Goal: Task Accomplishment & Management: Complete application form

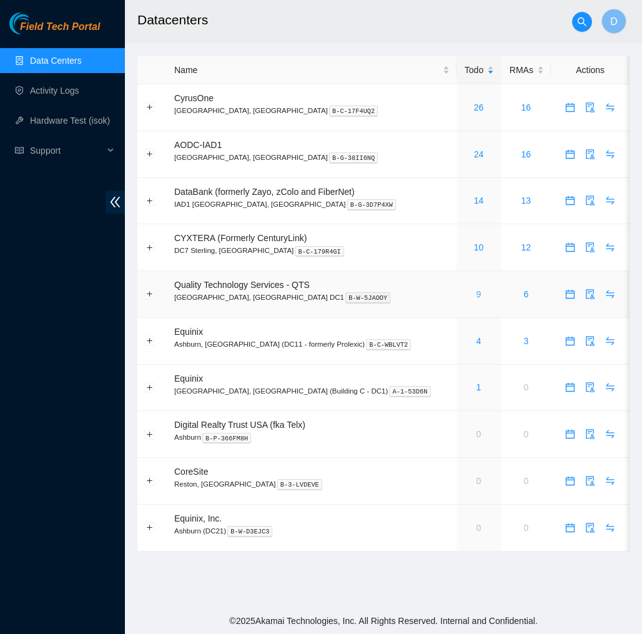
click at [477, 297] on link "9" at bounding box center [479, 294] width 5 height 10
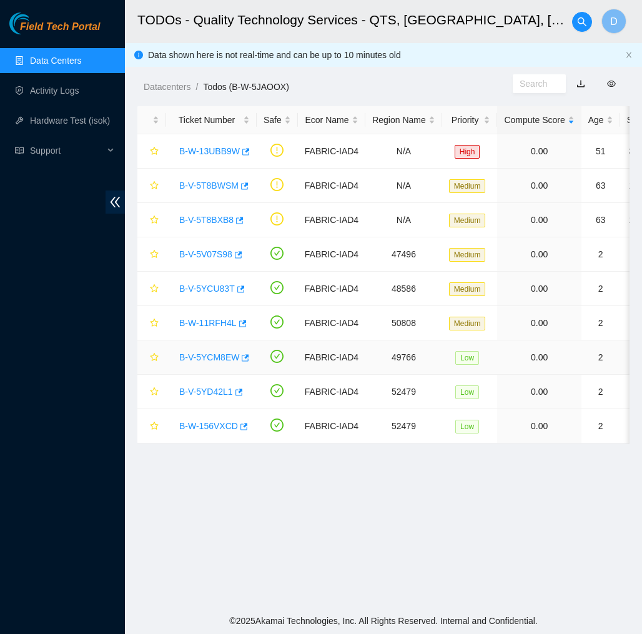
click at [229, 360] on link "B-V-5YCM8EW" at bounding box center [209, 357] width 60 height 10
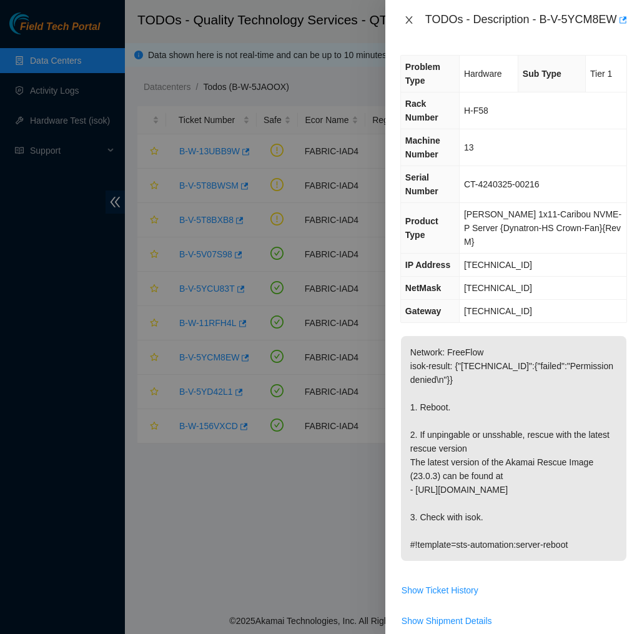
click at [408, 24] on icon "close" at bounding box center [408, 19] width 7 height 7
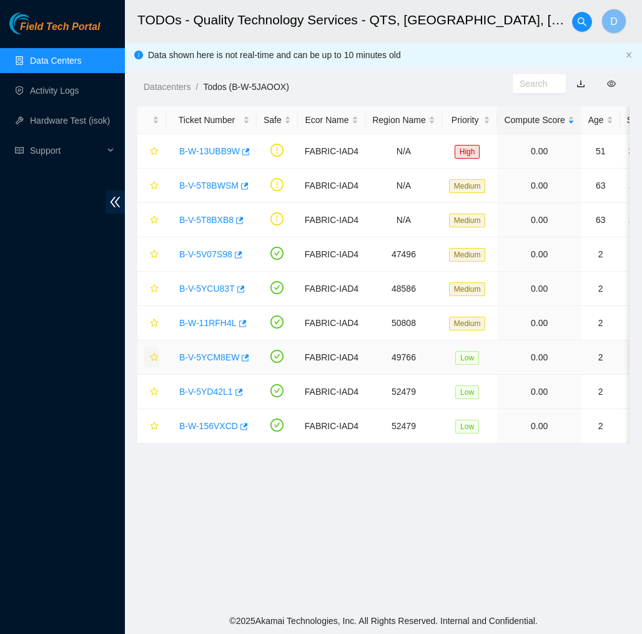
click at [151, 358] on icon "star" at bounding box center [154, 357] width 9 height 9
click at [248, 359] on icon "button" at bounding box center [244, 358] width 9 height 9
click at [157, 289] on icon "star" at bounding box center [154, 288] width 8 height 8
click at [242, 289] on icon "button" at bounding box center [240, 289] width 9 height 9
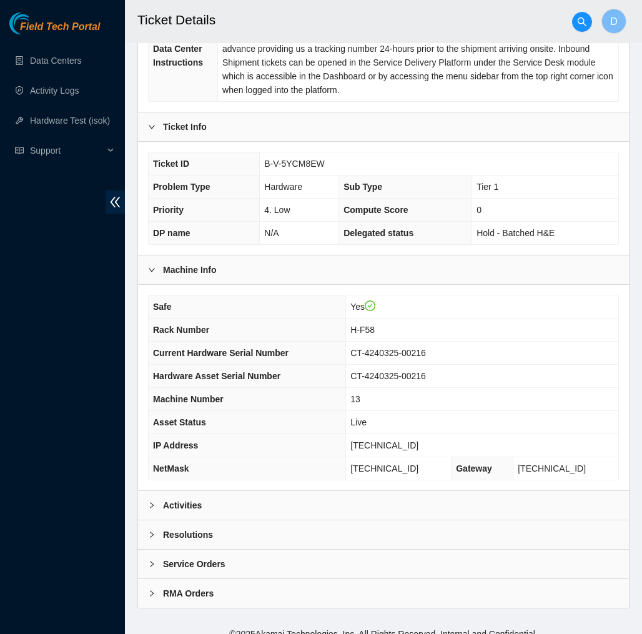
scroll to position [241, 0]
click at [348, 499] on div "Activities" at bounding box center [383, 506] width 491 height 29
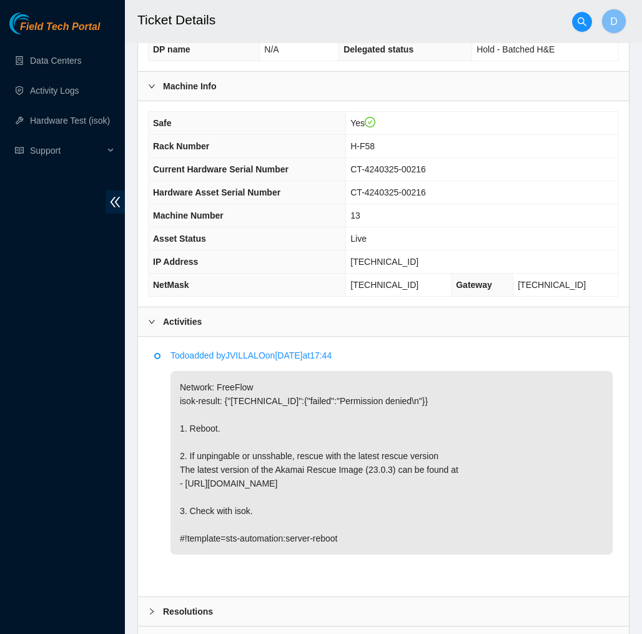
scroll to position [422, 0]
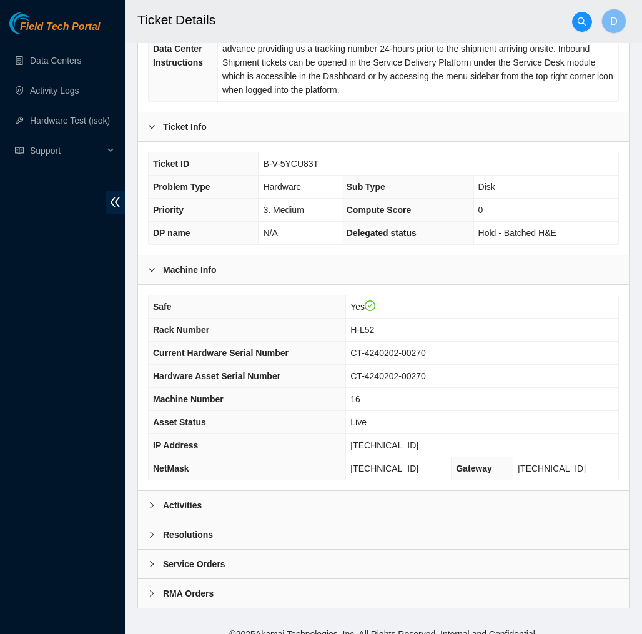
scroll to position [241, 0]
click at [377, 492] on div "Activities" at bounding box center [383, 506] width 491 height 29
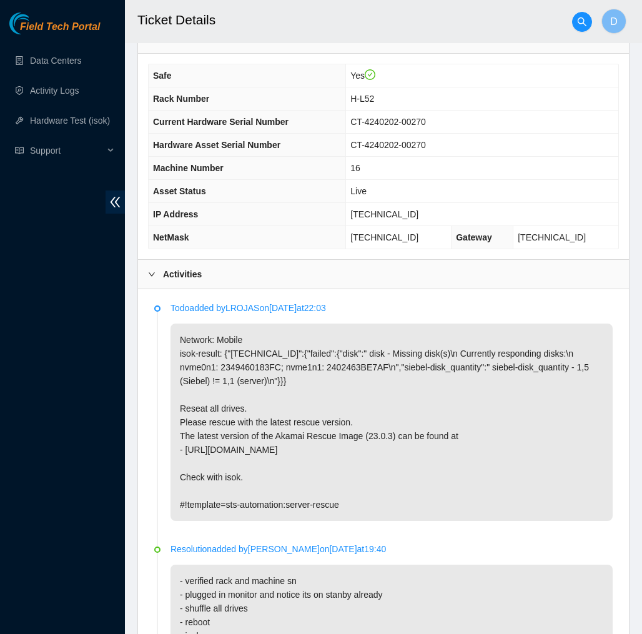
scroll to position [474, 0]
drag, startPoint x: 412, startPoint y: 199, endPoint x: 358, endPoint y: 202, distance: 54.4
click at [358, 209] on span "23.54.205.83" at bounding box center [384, 214] width 68 height 10
copy span "23.54.205.83"
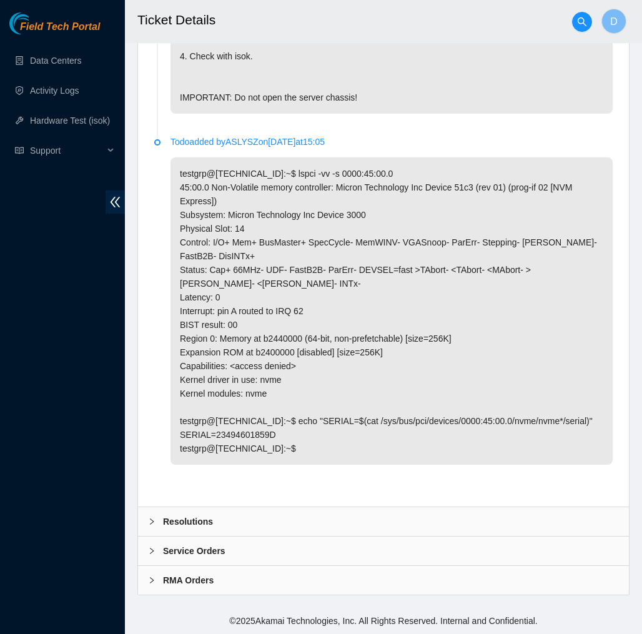
scroll to position [1514, 0]
click at [312, 515] on div "Resolutions" at bounding box center [383, 521] width 491 height 29
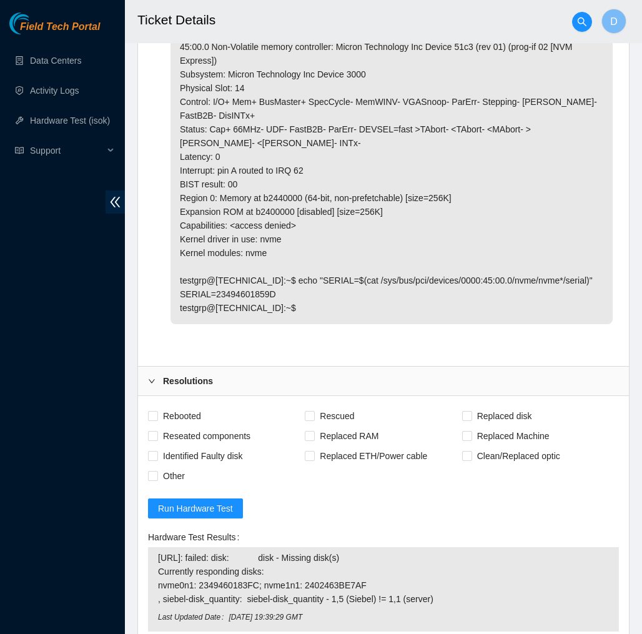
scroll to position [1616, 0]
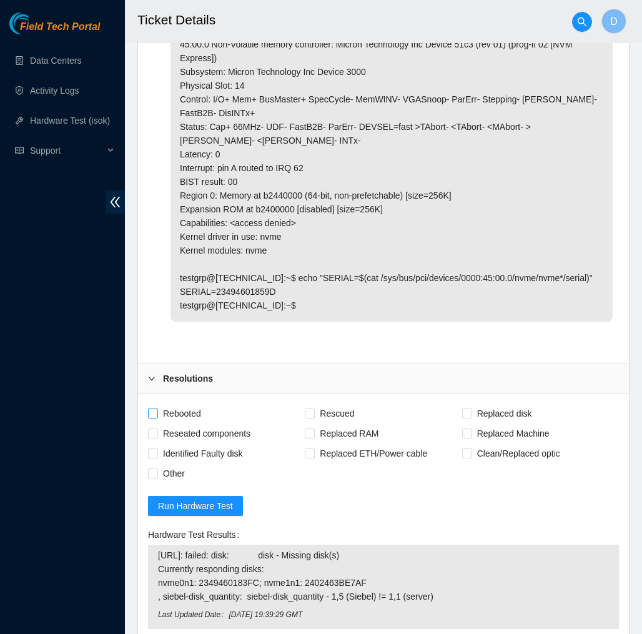
click at [196, 424] on span "Rebooted" at bounding box center [182, 414] width 48 height 20
click at [157, 417] on input "Rebooted" at bounding box center [152, 413] width 9 height 9
checkbox input "true"
click at [334, 424] on span "Rescued" at bounding box center [337, 414] width 44 height 20
click at [314, 417] on input "Rescued" at bounding box center [309, 413] width 9 height 9
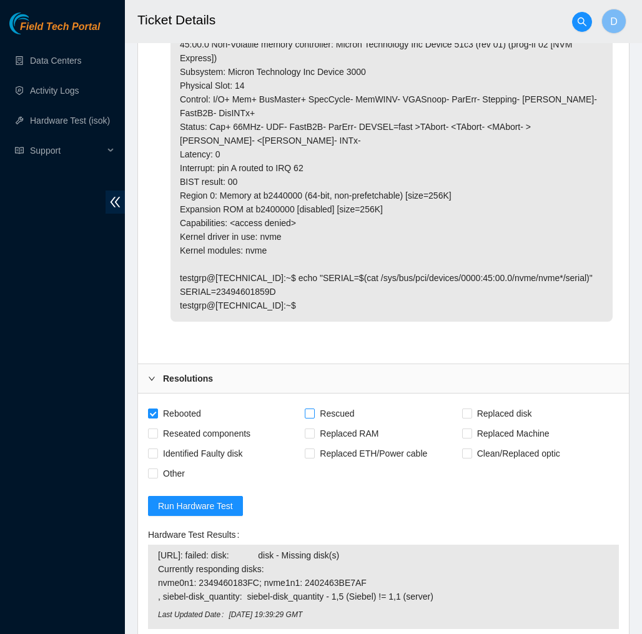
checkbox input "true"
click at [236, 444] on span "Reseated components" at bounding box center [206, 434] width 97 height 20
click at [157, 437] on input "Reseated components" at bounding box center [152, 433] width 9 height 9
checkbox input "true"
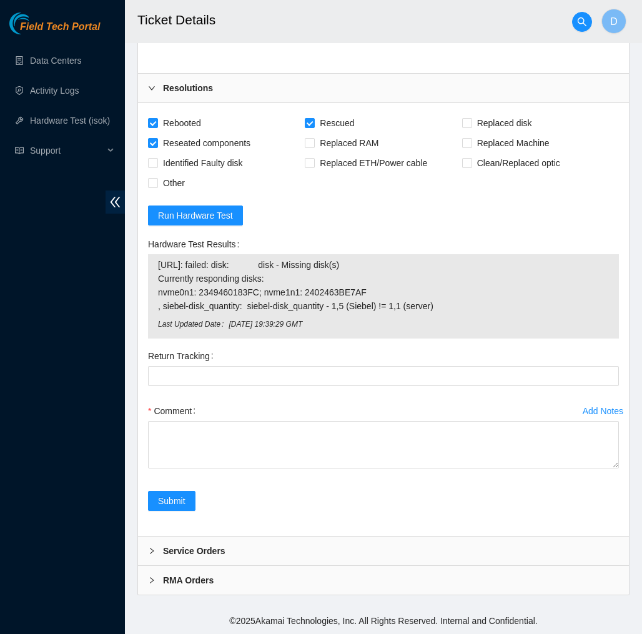
scroll to position [1947, 0]
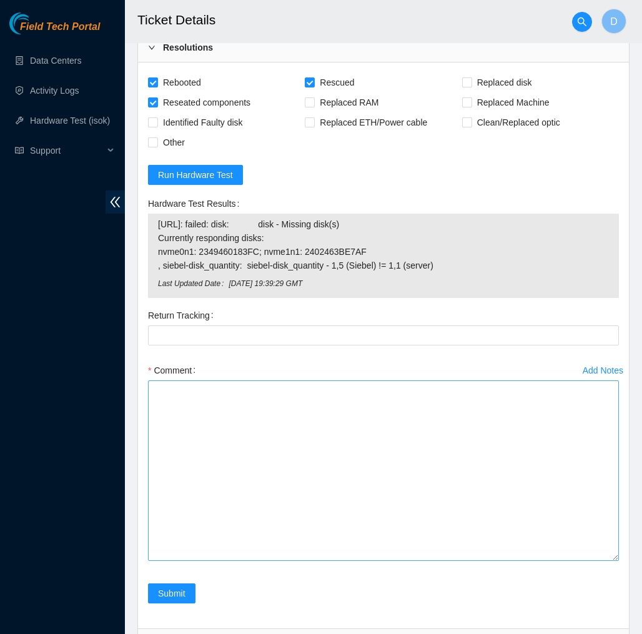
click at [579, 561] on textarea "Comment" at bounding box center [383, 470] width 471 height 181
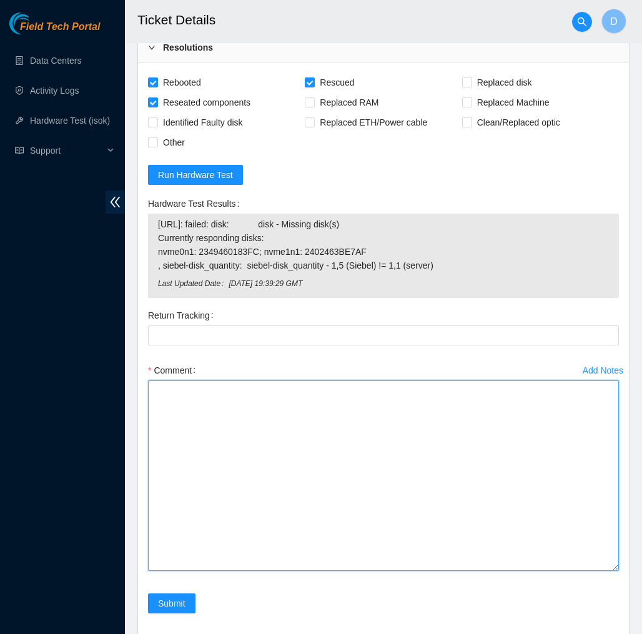
click at [567, 564] on textarea "Comment" at bounding box center [383, 475] width 471 height 191
paste textarea "349618 13-10-2025 10:44:49 23.54.205.83 FAILED Result Detail Message Ticket ID …"
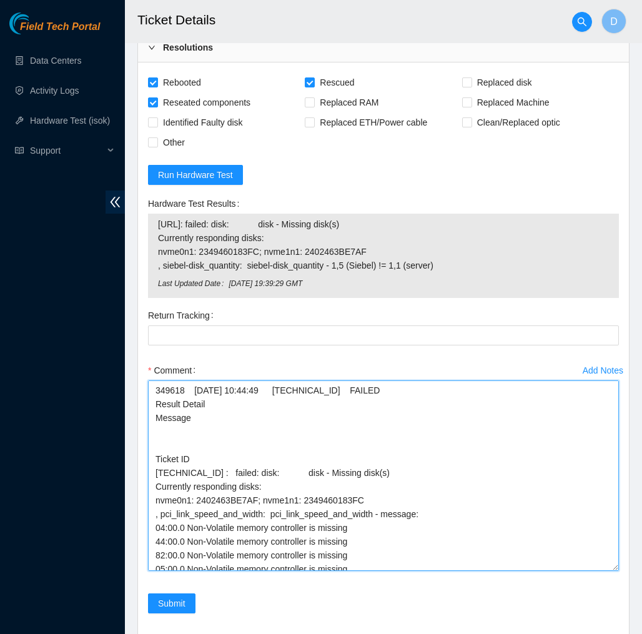
scroll to position [0, 0]
click at [156, 430] on textarea "349618 13-10-2025 10:44:49 23.54.205.83 FAILED Result Detail Message Ticket ID …" at bounding box center [383, 475] width 471 height 191
click at [291, 426] on textarea "349618 13-10-2025 10:44:49 23.54.205.83 FAILED Result Detail Message Ticket ID …" at bounding box center [383, 475] width 471 height 191
paste textarea "Verified machine S/N safely powered down Machine reboot Rescue configure reboot…"
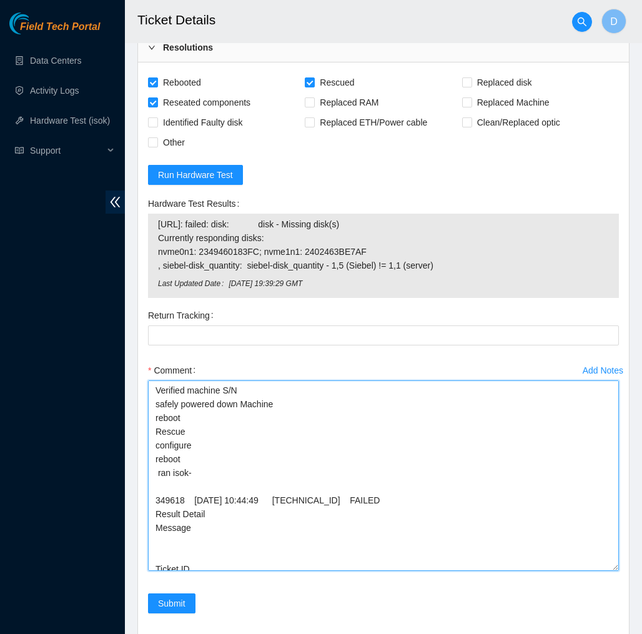
click at [154, 440] on textarea "Verified machine S/N safely powered down Machine reboot Rescue configure reboot…" at bounding box center [383, 475] width 471 height 191
click at [268, 463] on textarea "Verified machine S/N safely powered down Machine reboot Rescue configure reboot…" at bounding box center [383, 475] width 471 height 191
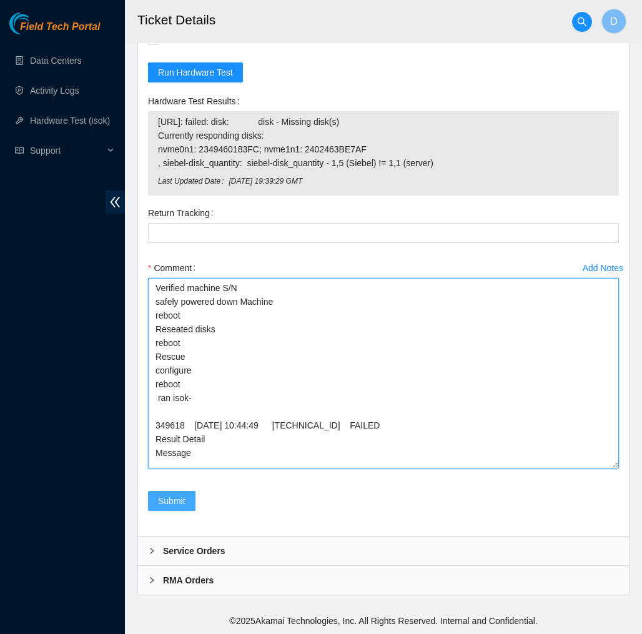
type textarea "Verified machine S/N safely powered down Machine reboot Reseated disks reboot R…"
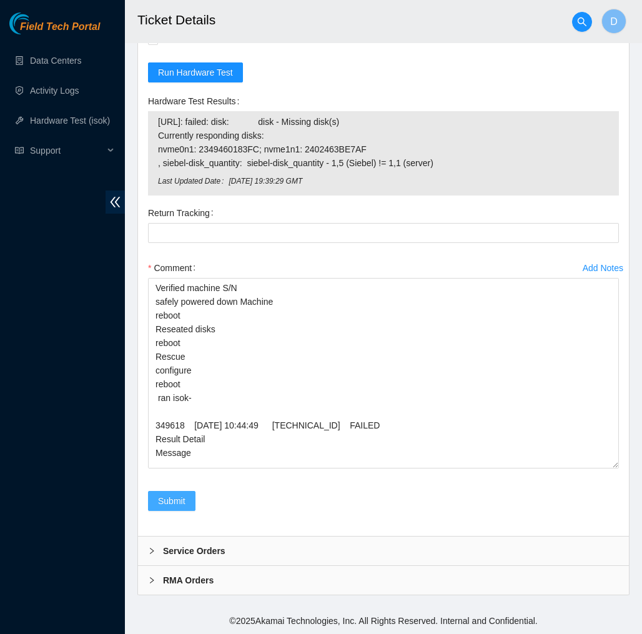
click at [174, 496] on span "Submit" at bounding box center [171, 501] width 27 height 14
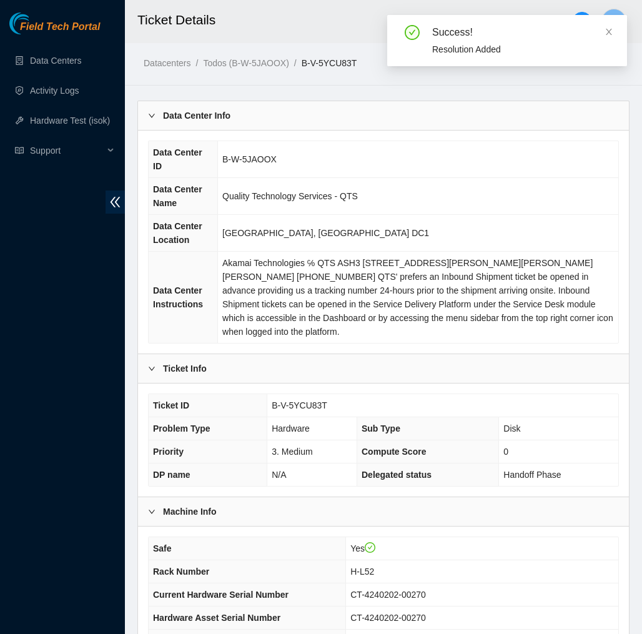
drag, startPoint x: 582, startPoint y: 179, endPoint x: 355, endPoint y: 33, distance: 269.5
click at [355, 33] on h2 "Ticket Details" at bounding box center [353, 20] width 432 height 40
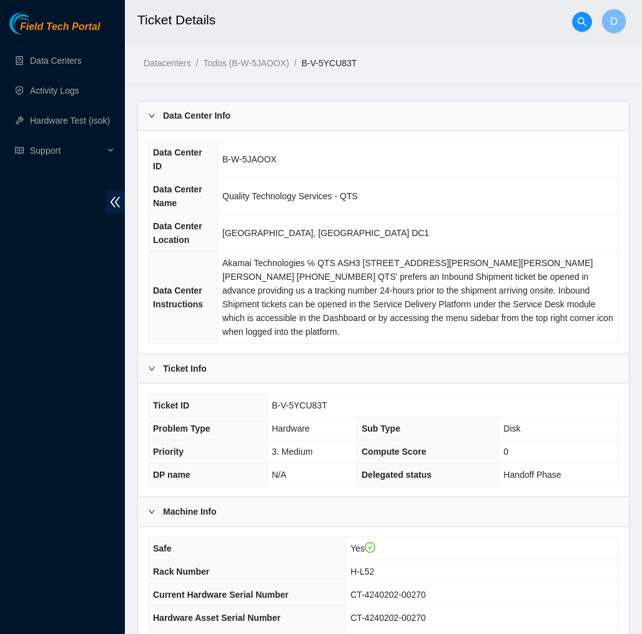
click at [433, 47] on div "Datacenters / Todos (B-W-5JAOOX) / B-V-5YCU83T /" at bounding box center [319, 35] width 388 height 70
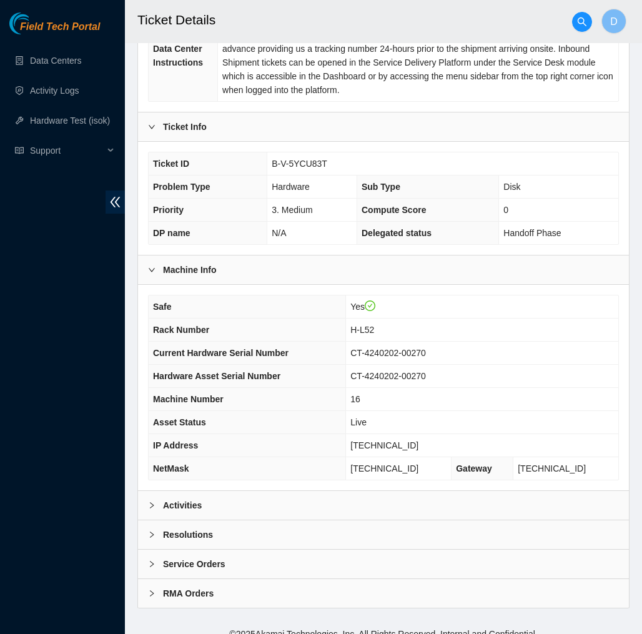
scroll to position [241, 0]
click at [373, 497] on div "Activities" at bounding box center [383, 506] width 491 height 29
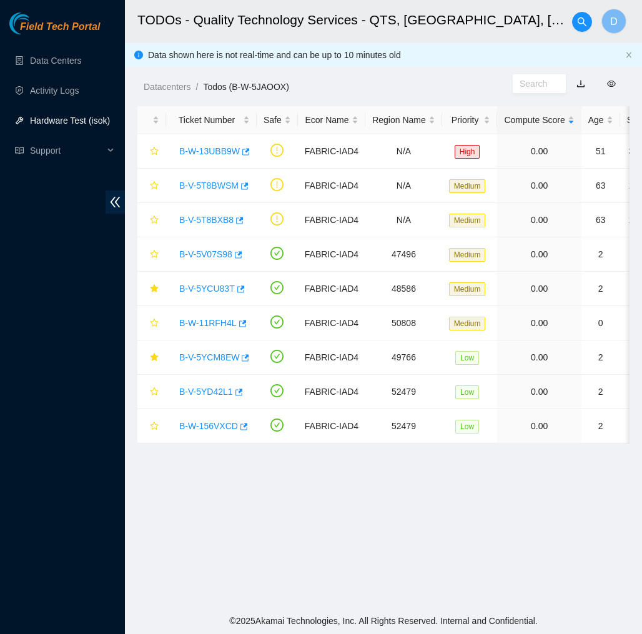
click at [72, 118] on link "Hardware Test (isok)" at bounding box center [70, 121] width 80 height 10
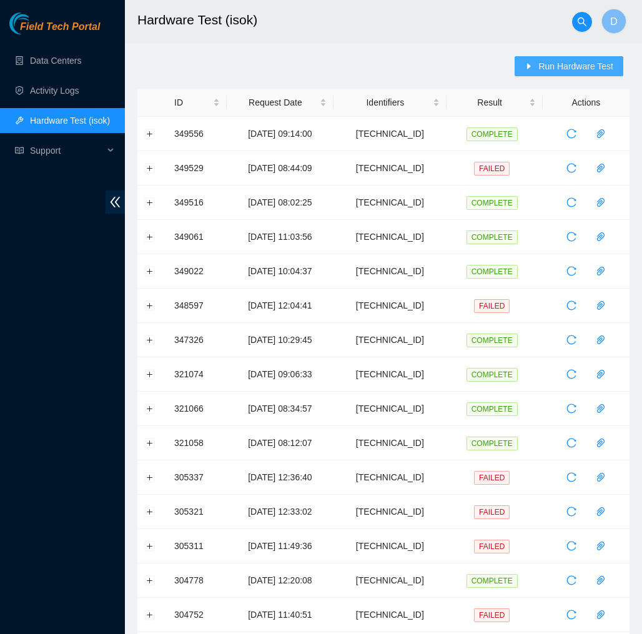
click at [595, 70] on span "Run Hardware Test" at bounding box center [576, 66] width 75 height 14
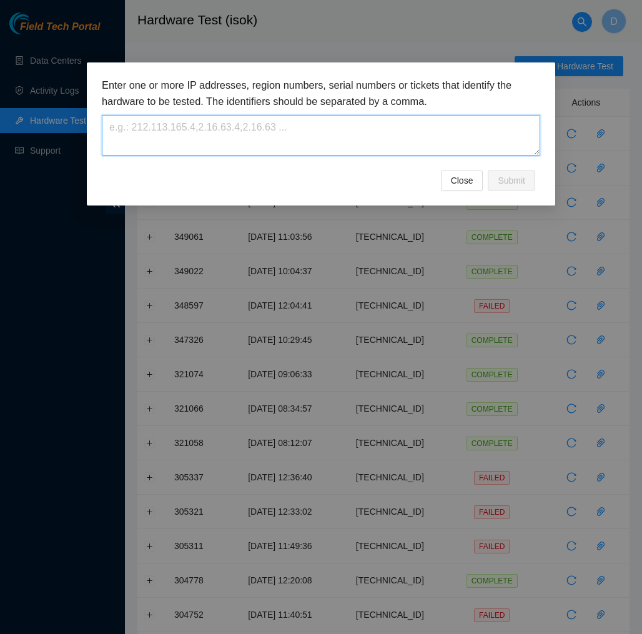
click at [362, 141] on textarea at bounding box center [321, 135] width 439 height 41
paste textarea "23.54.205.83"
type textarea "23.54.205.83"
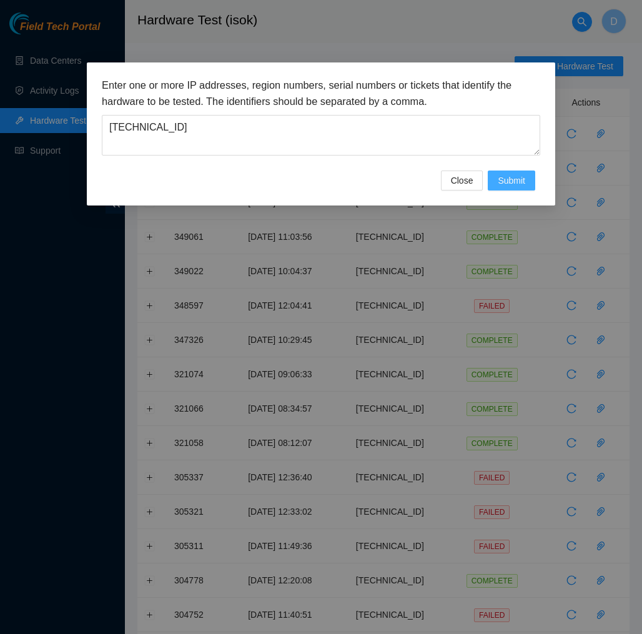
click at [525, 186] on span "Submit" at bounding box center [511, 181] width 27 height 14
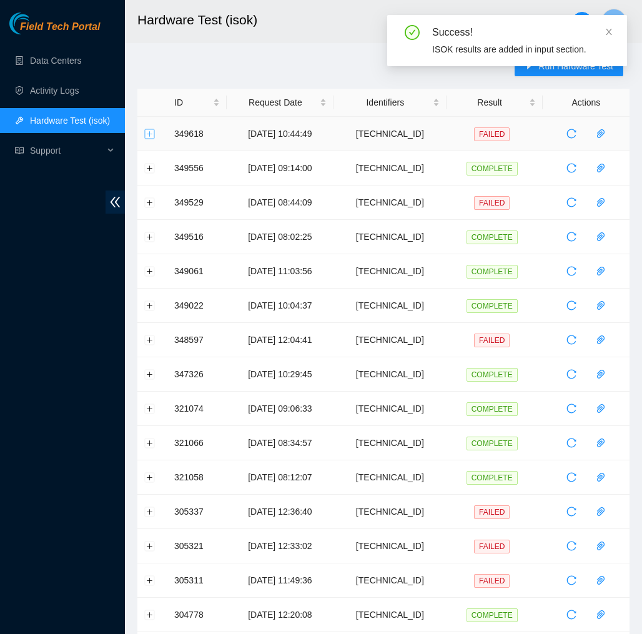
click at [151, 136] on button "Expand row" at bounding box center [150, 134] width 10 height 10
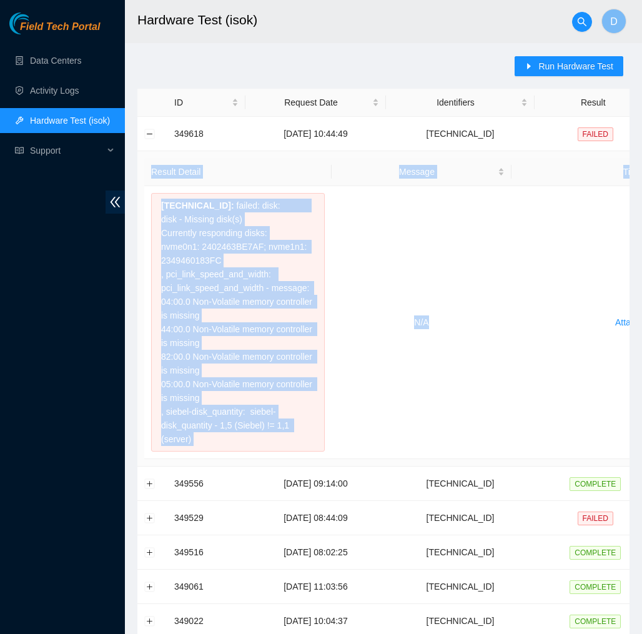
drag, startPoint x: 359, startPoint y: 463, endPoint x: 190, endPoint y: 156, distance: 350.4
click at [190, 156] on td "Result Detail Message Ticket ID 23.54.205.83 : failed: disk: disk - Missing dis…" at bounding box center [456, 308] width 638 height 315
click at [337, 422] on td "N/A" at bounding box center [422, 322] width 180 height 273
drag, startPoint x: 336, startPoint y: 464, endPoint x: 187, endPoint y: 124, distance: 371.0
click at [187, 124] on tbody "349618 13-10-2025 10:44:49 23.54.205.83 FAILED Result Detail Message Ticket ID …" at bounding box center [456, 618] width 638 height 1003
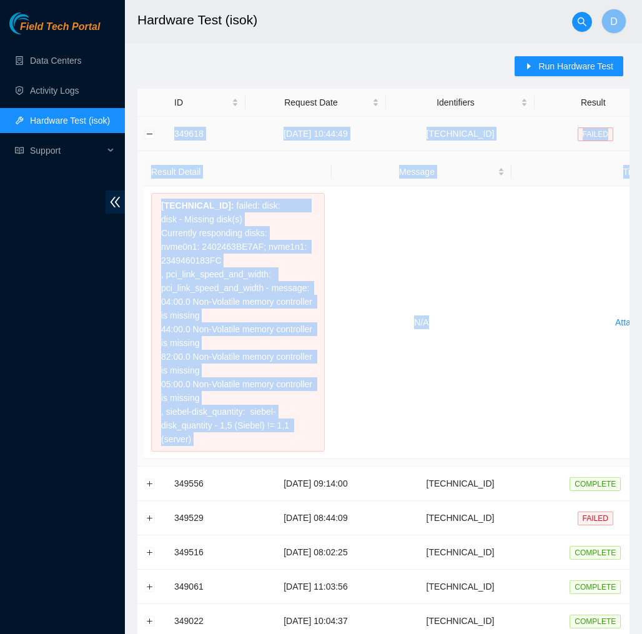
copy tbody "349618 13-10-2025 10:44:49 23.54.205.83 FAILED Result Detail Message Ticket ID …"
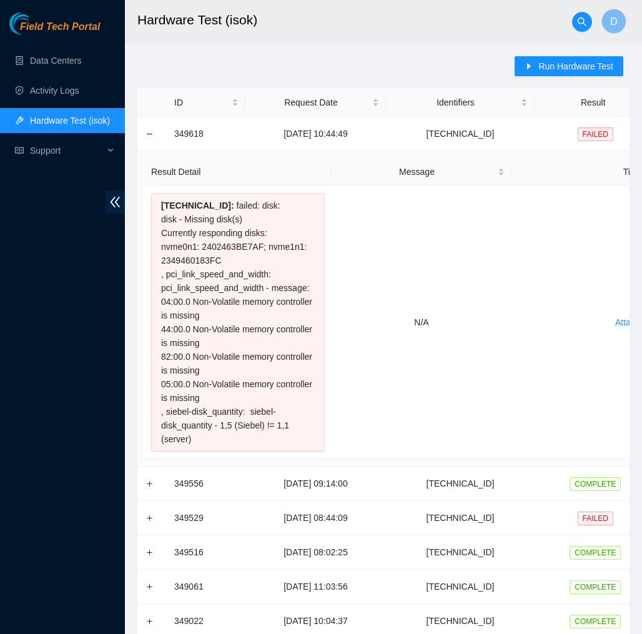
click at [287, 56] on main "Hardware Test (isok) D Run Hardware Test ID Request Date Identifiers Result Act…" at bounding box center [383, 586] width 517 height 1172
click at [54, 56] on link "Data Centers" at bounding box center [55, 61] width 51 height 10
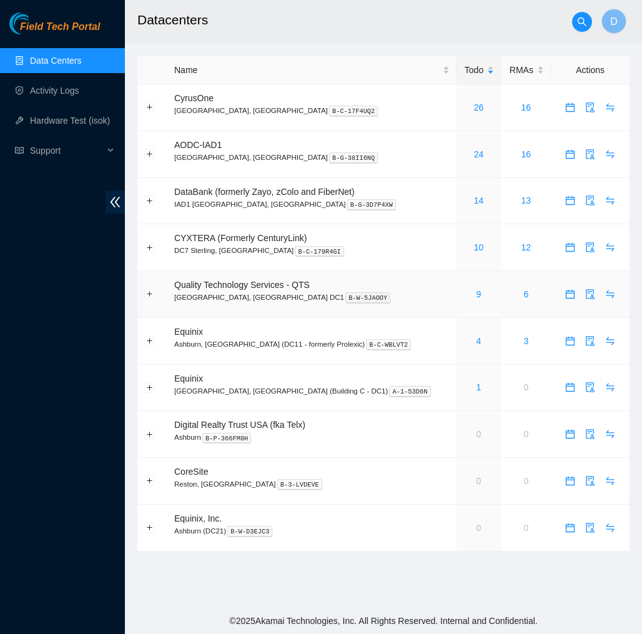
click at [464, 294] on div "9" at bounding box center [479, 294] width 31 height 14
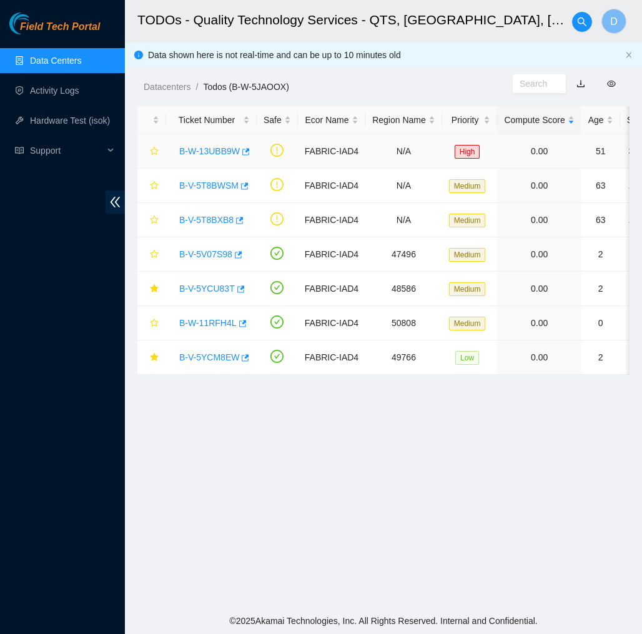
click at [226, 154] on link "B-W-13UBB9W" at bounding box center [209, 151] width 61 height 10
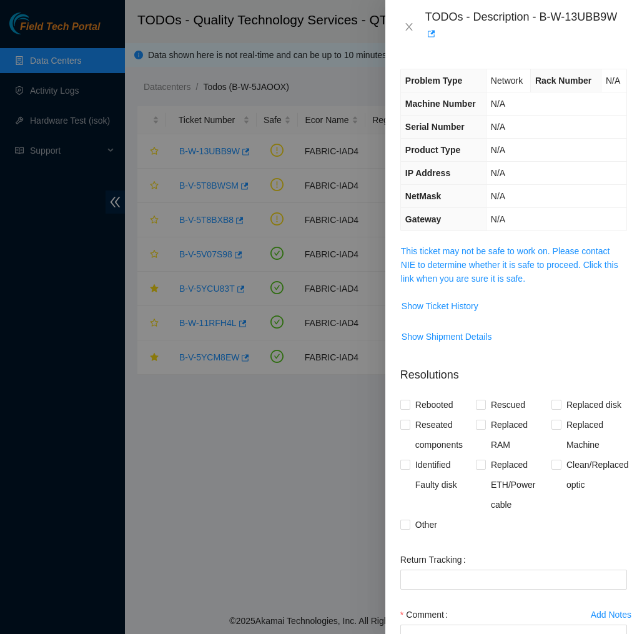
click at [444, 295] on td "This ticket may not be safe to work on. Please contact NIE to determine whether…" at bounding box center [513, 270] width 227 height 52
click at [444, 299] on button "Show Ticket History" at bounding box center [440, 306] width 78 height 20
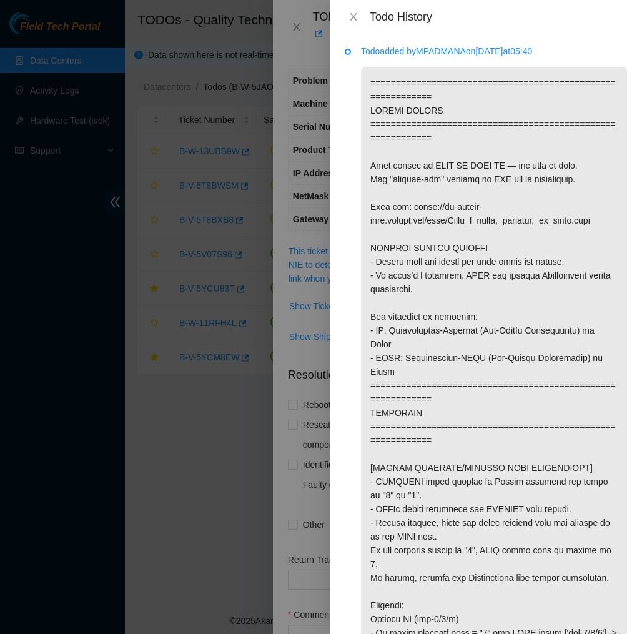
click at [357, 28] on div "Todo History" at bounding box center [486, 17] width 312 height 34
click at [354, 21] on icon "close" at bounding box center [354, 17] width 10 height 10
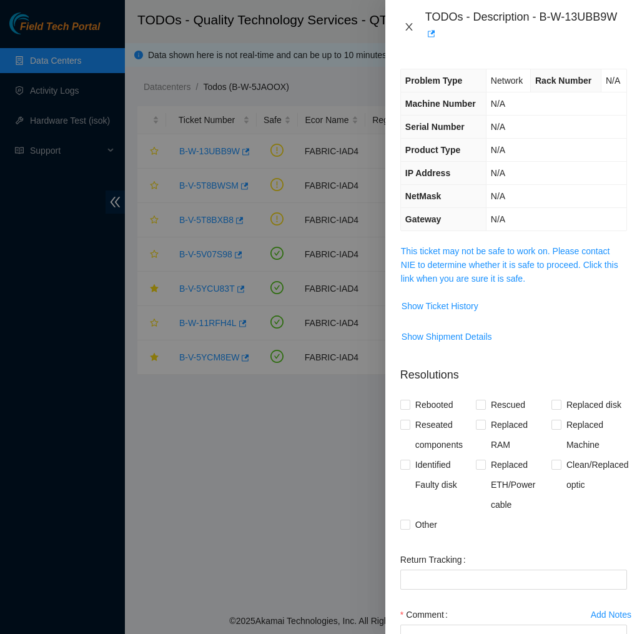
click at [406, 24] on icon "close" at bounding box center [409, 27] width 10 height 10
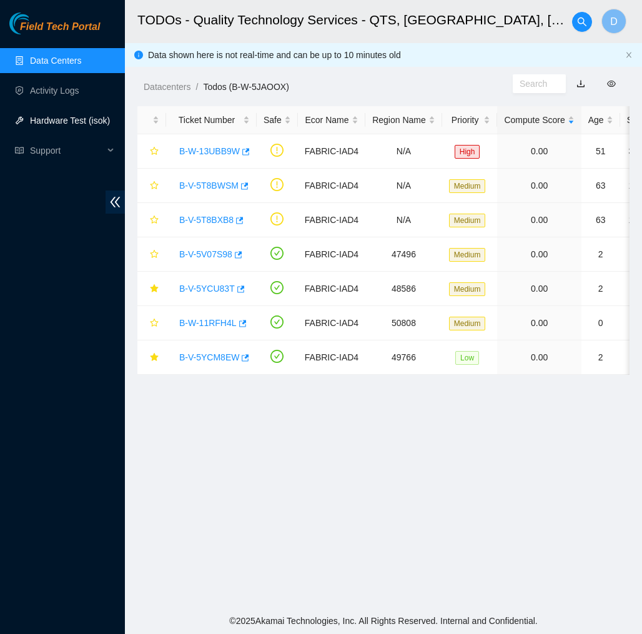
click at [62, 124] on link "Hardware Test (isok)" at bounding box center [70, 121] width 80 height 10
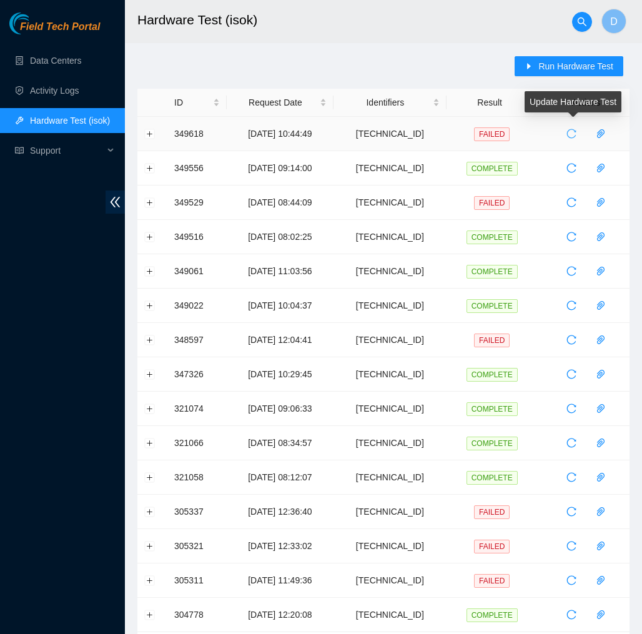
click at [569, 135] on span "reload" at bounding box center [571, 134] width 19 height 10
click at [146, 137] on button "Expand row" at bounding box center [150, 134] width 10 height 10
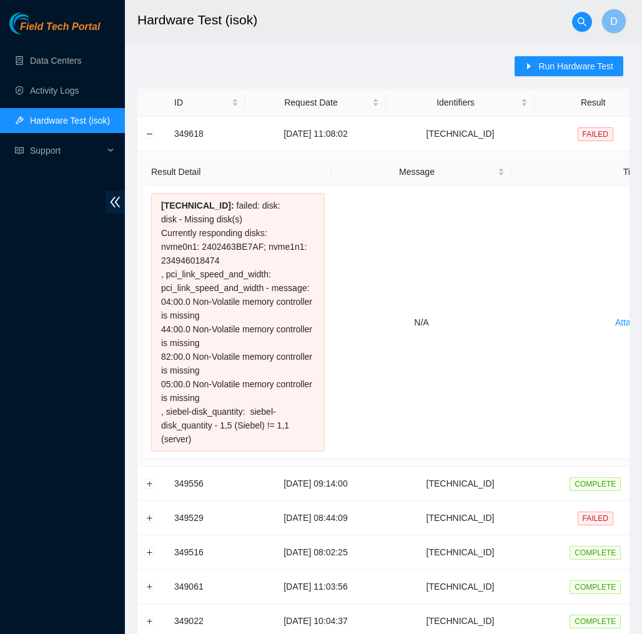
click at [86, 28] on span "Field Tech Portal" at bounding box center [60, 27] width 80 height 12
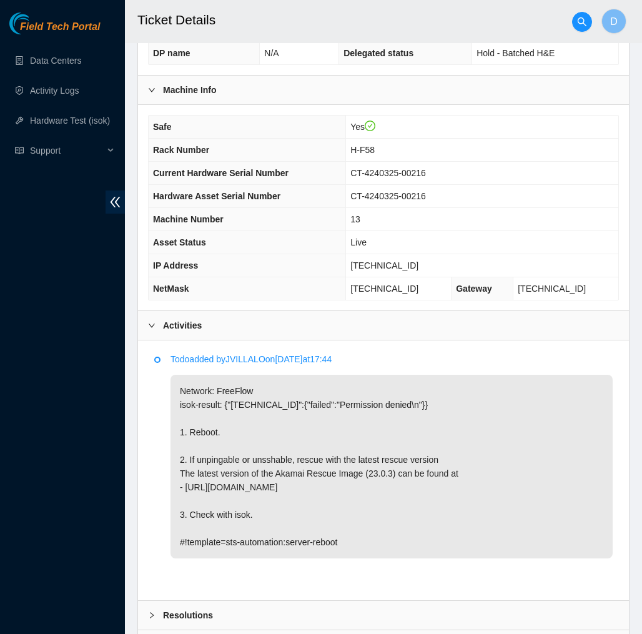
scroll to position [422, 0]
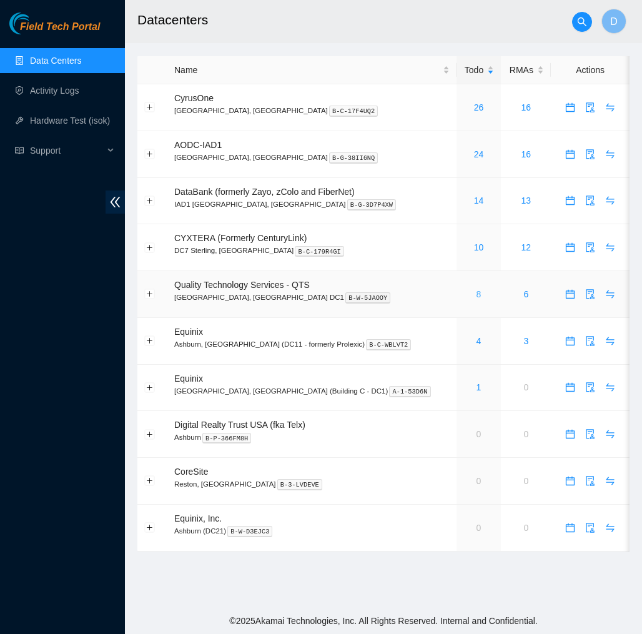
click at [477, 290] on link "8" at bounding box center [479, 294] width 5 height 10
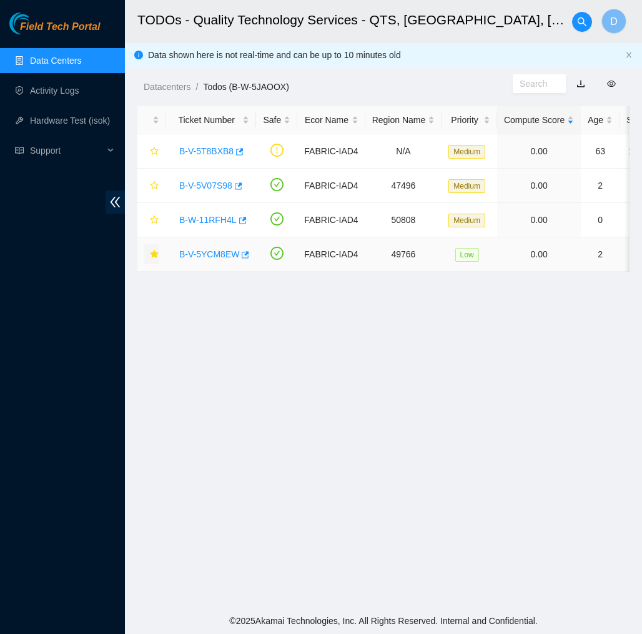
click at [156, 254] on icon "star" at bounding box center [154, 254] width 8 height 8
click at [214, 154] on link "B-V-5T8BXB8" at bounding box center [206, 151] width 54 height 10
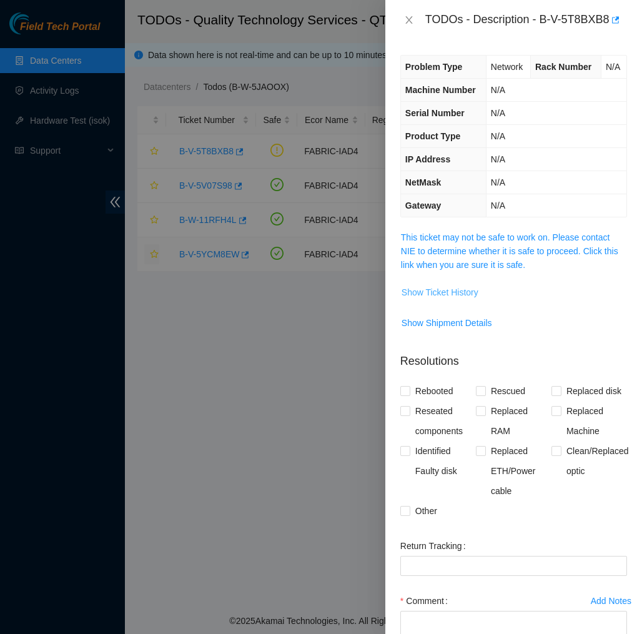
click at [451, 290] on span "Show Ticket History" at bounding box center [440, 293] width 77 height 14
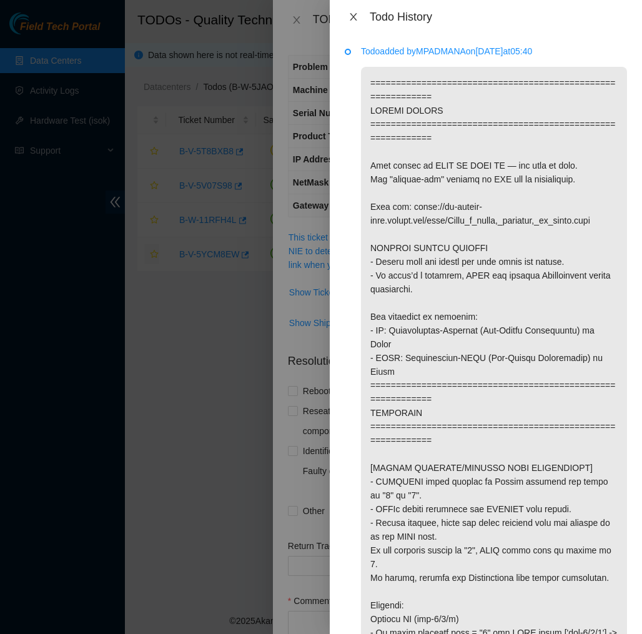
click at [348, 16] on button "Close" at bounding box center [353, 17] width 17 height 12
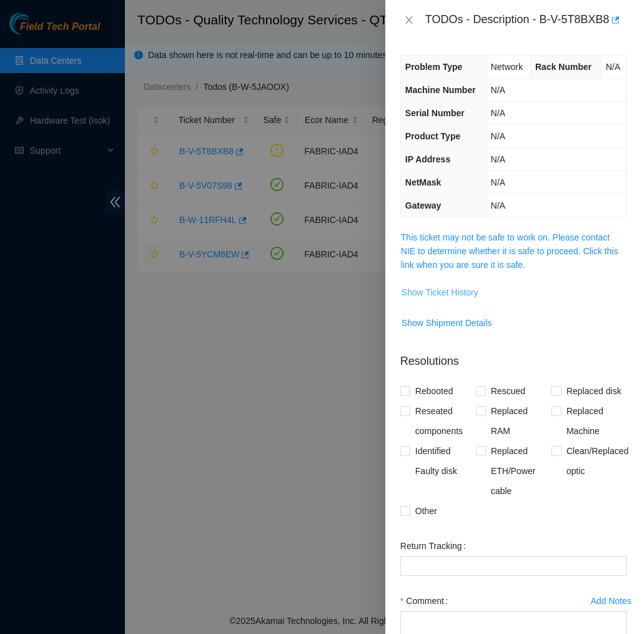
click at [456, 291] on span "Show Ticket History" at bounding box center [440, 293] width 77 height 14
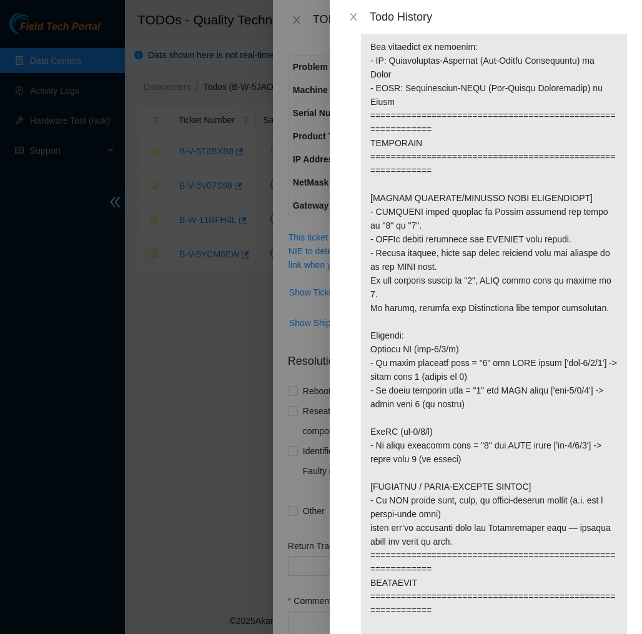
scroll to position [285, 0]
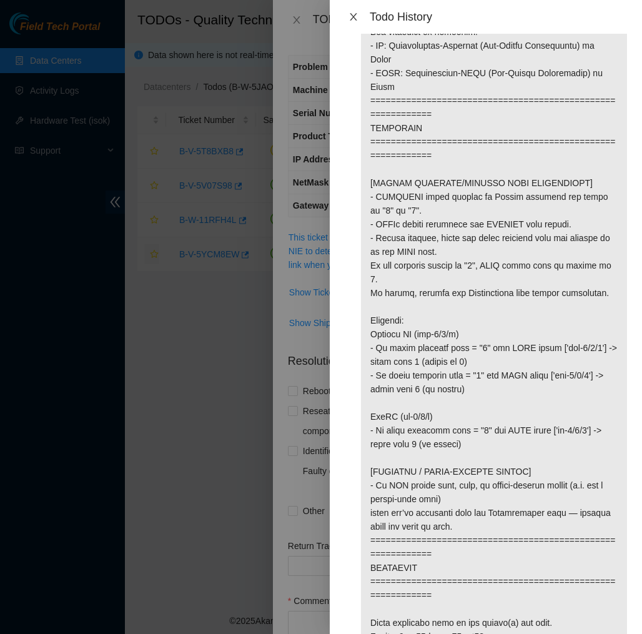
click at [356, 22] on button "Close" at bounding box center [353, 17] width 17 height 12
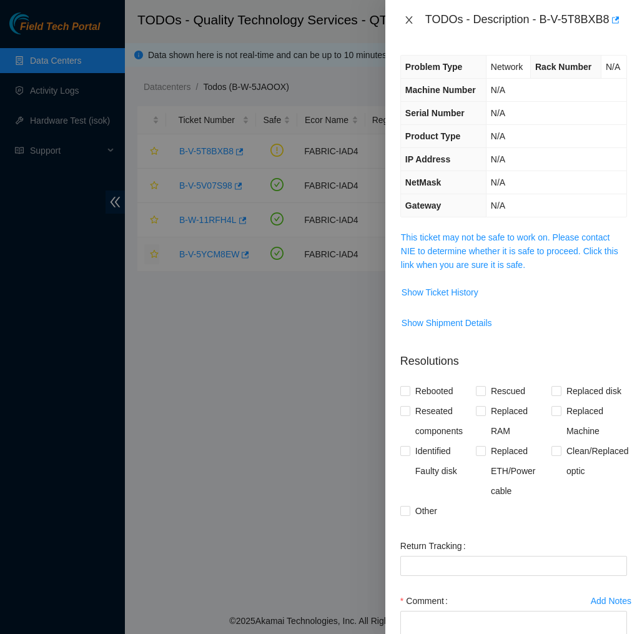
click at [407, 16] on icon "close" at bounding box center [408, 19] width 7 height 7
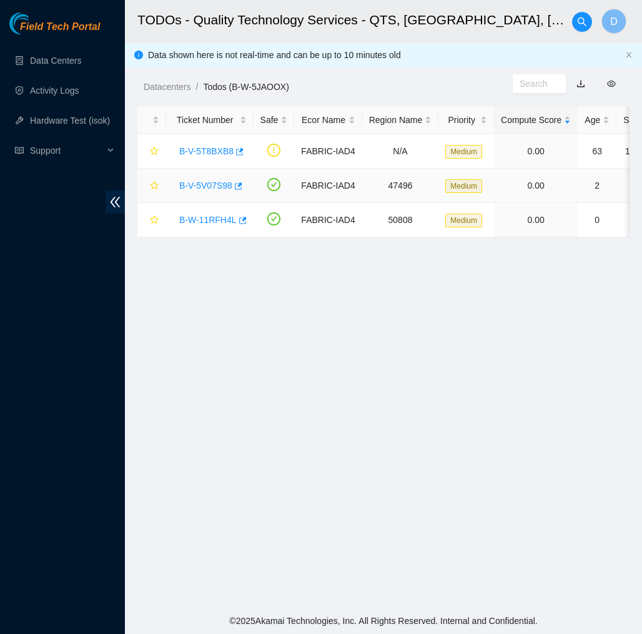
click at [187, 182] on link "B-V-5V07S98" at bounding box center [205, 186] width 53 height 10
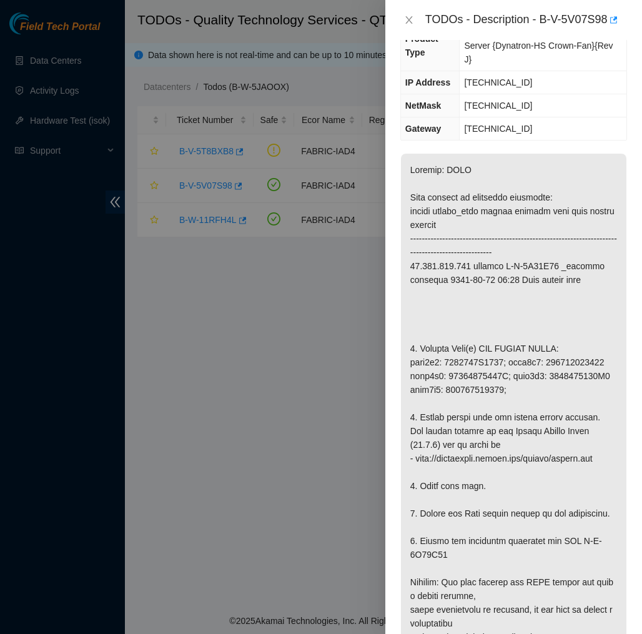
scroll to position [184, 0]
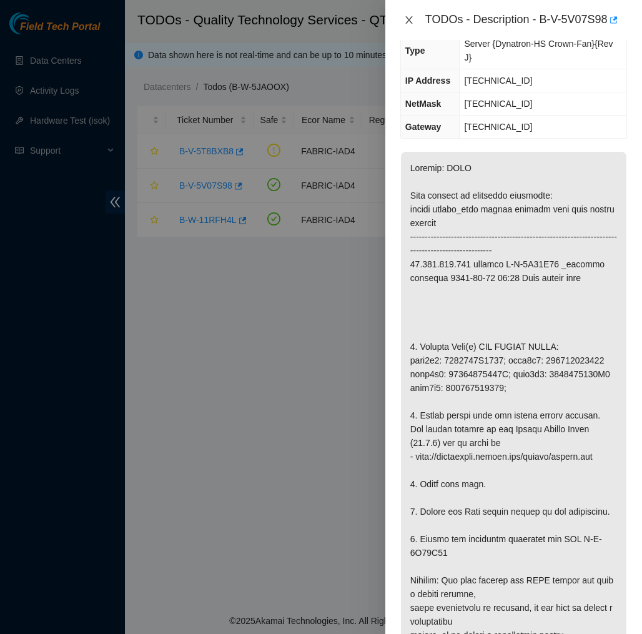
click at [409, 15] on icon "close" at bounding box center [409, 20] width 10 height 10
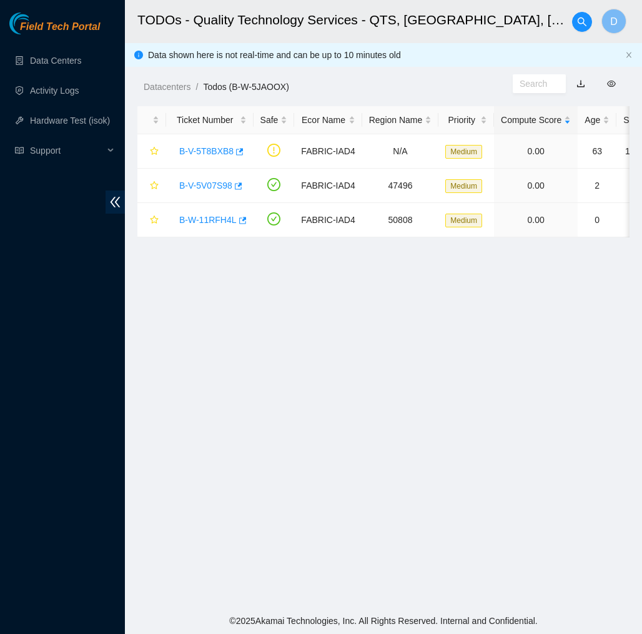
scroll to position [103, 0]
click at [214, 211] on div "B-W-11RFH4L" at bounding box center [210, 220] width 74 height 20
click at [209, 218] on link "B-W-11RFH4L" at bounding box center [207, 220] width 57 height 10
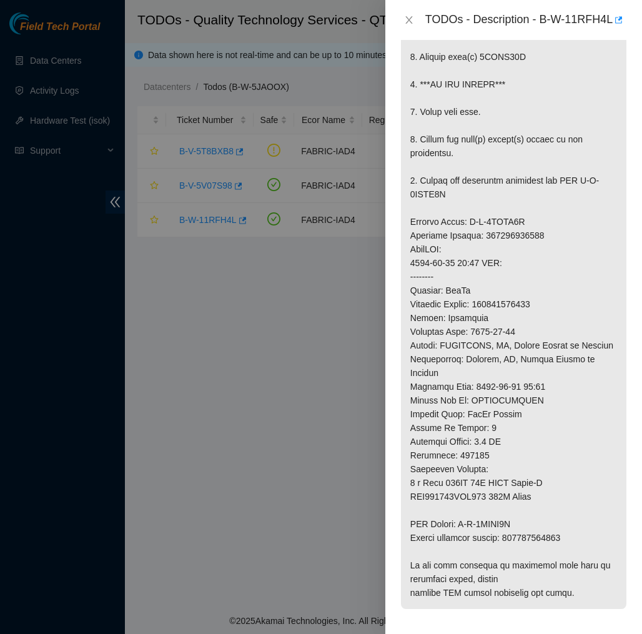
scroll to position [326, 0]
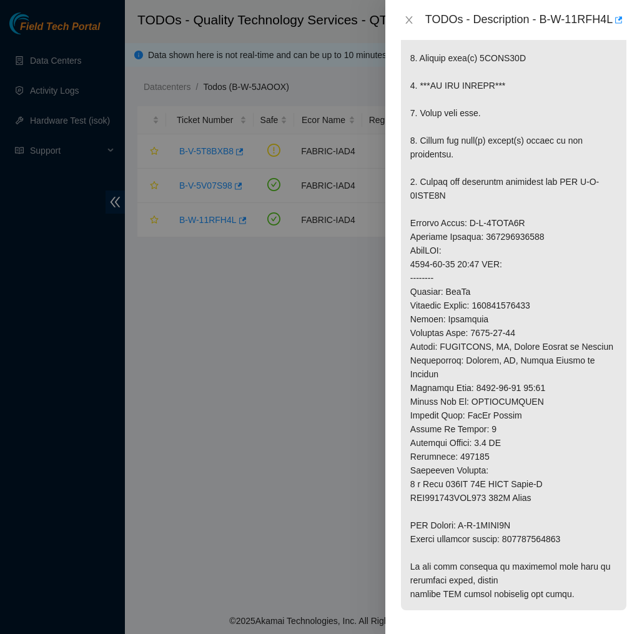
click at [392, 226] on div "Problem Type Hardware Rack Number H-B65 Machine Number 26:00 Serial Number CT-4…" at bounding box center [513, 337] width 257 height 594
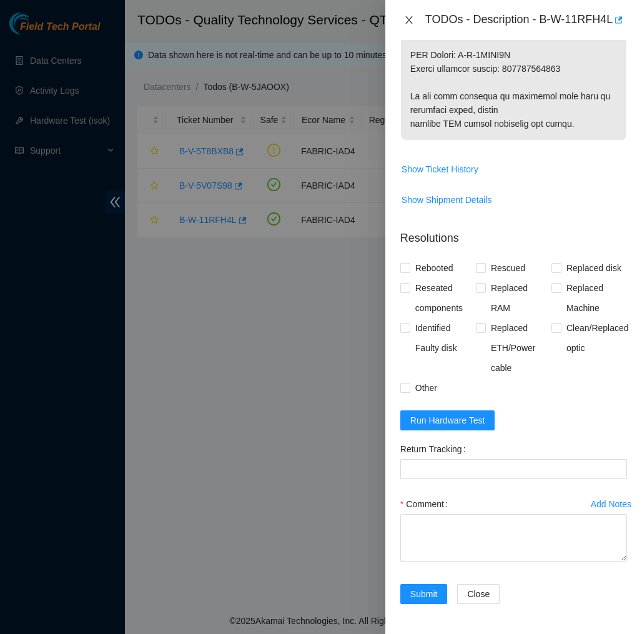
click at [410, 25] on icon "close" at bounding box center [409, 20] width 10 height 10
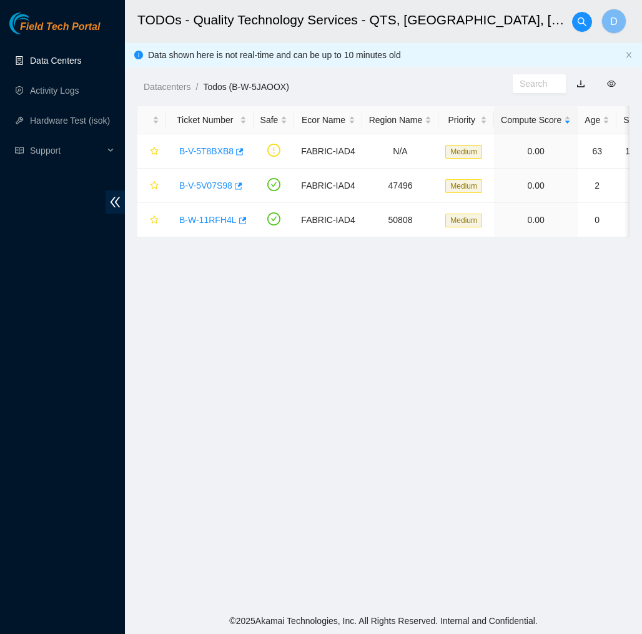
click at [81, 61] on link "Data Centers" at bounding box center [55, 61] width 51 height 10
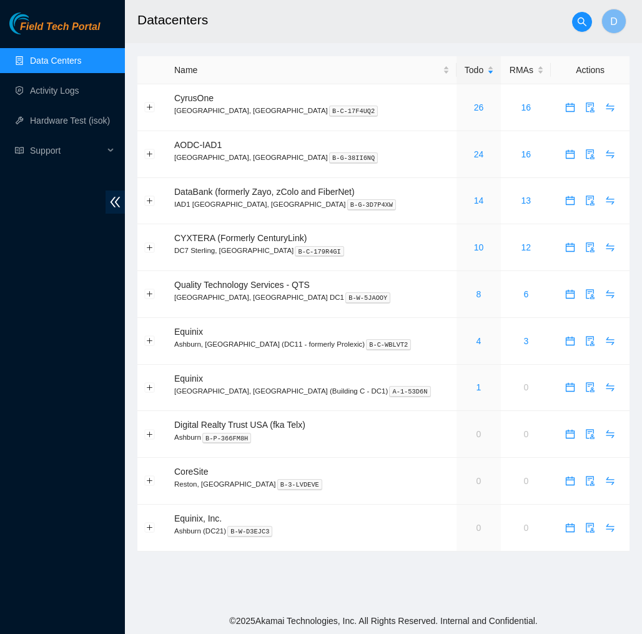
click at [167, 42] on header "Datacenters D" at bounding box center [446, 21] width 642 height 43
